Goal: Information Seeking & Learning: Learn about a topic

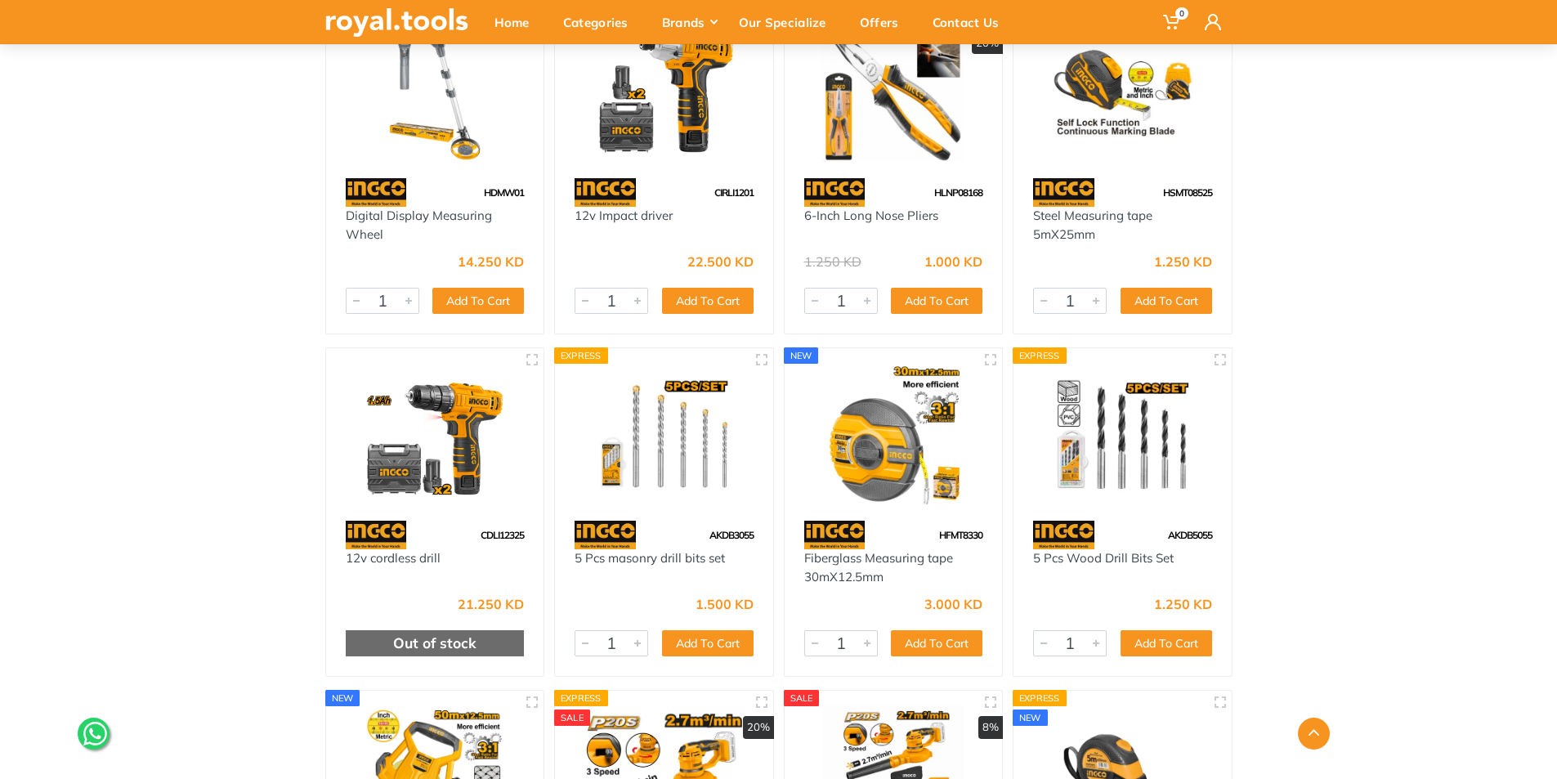
scroll to position [20673, 0]
